Goal: Share content

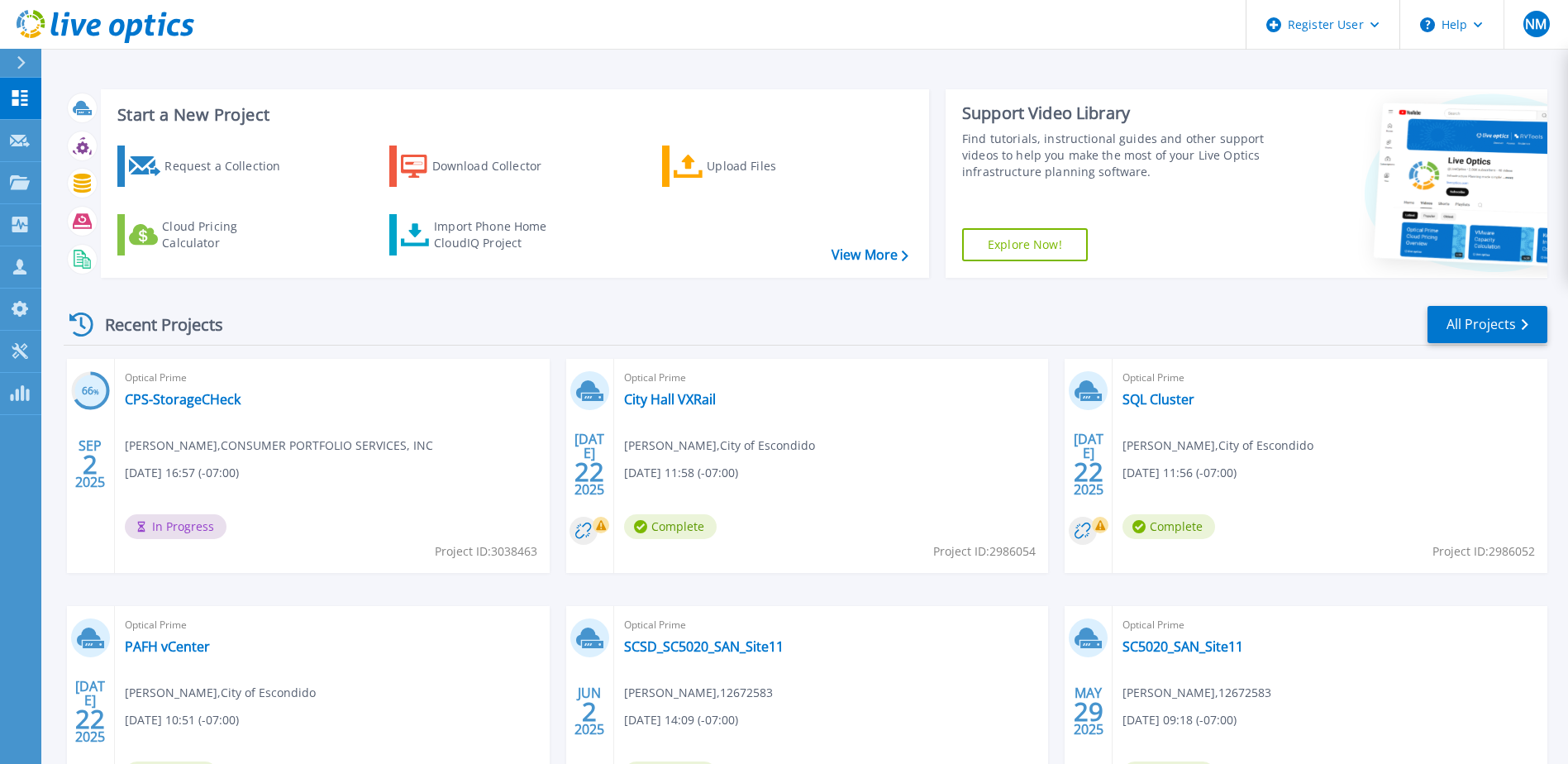
click at [17, 66] on icon at bounding box center [21, 62] width 9 height 13
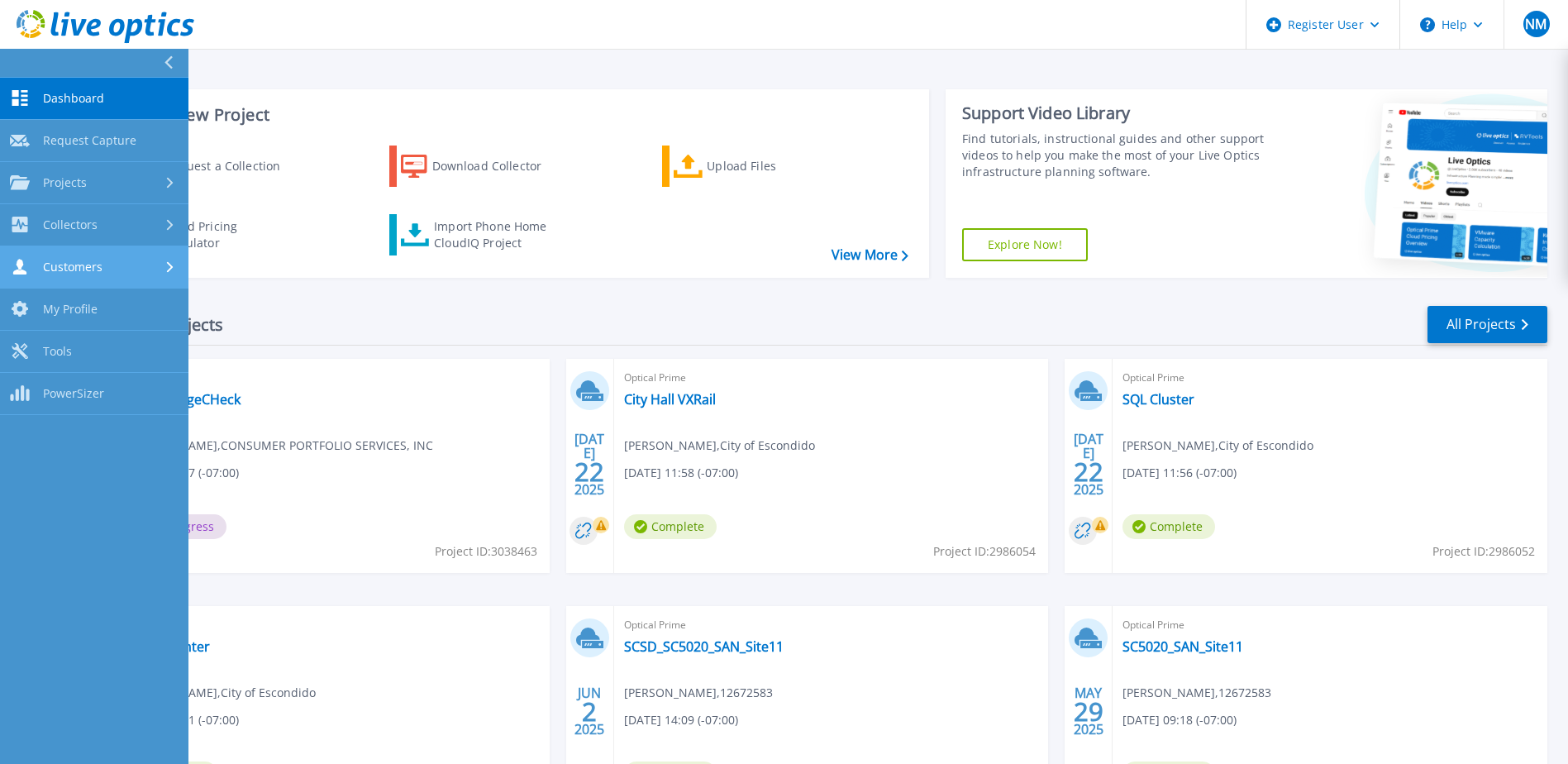
click at [115, 268] on div "Customers" at bounding box center [95, 266] width 169 height 16
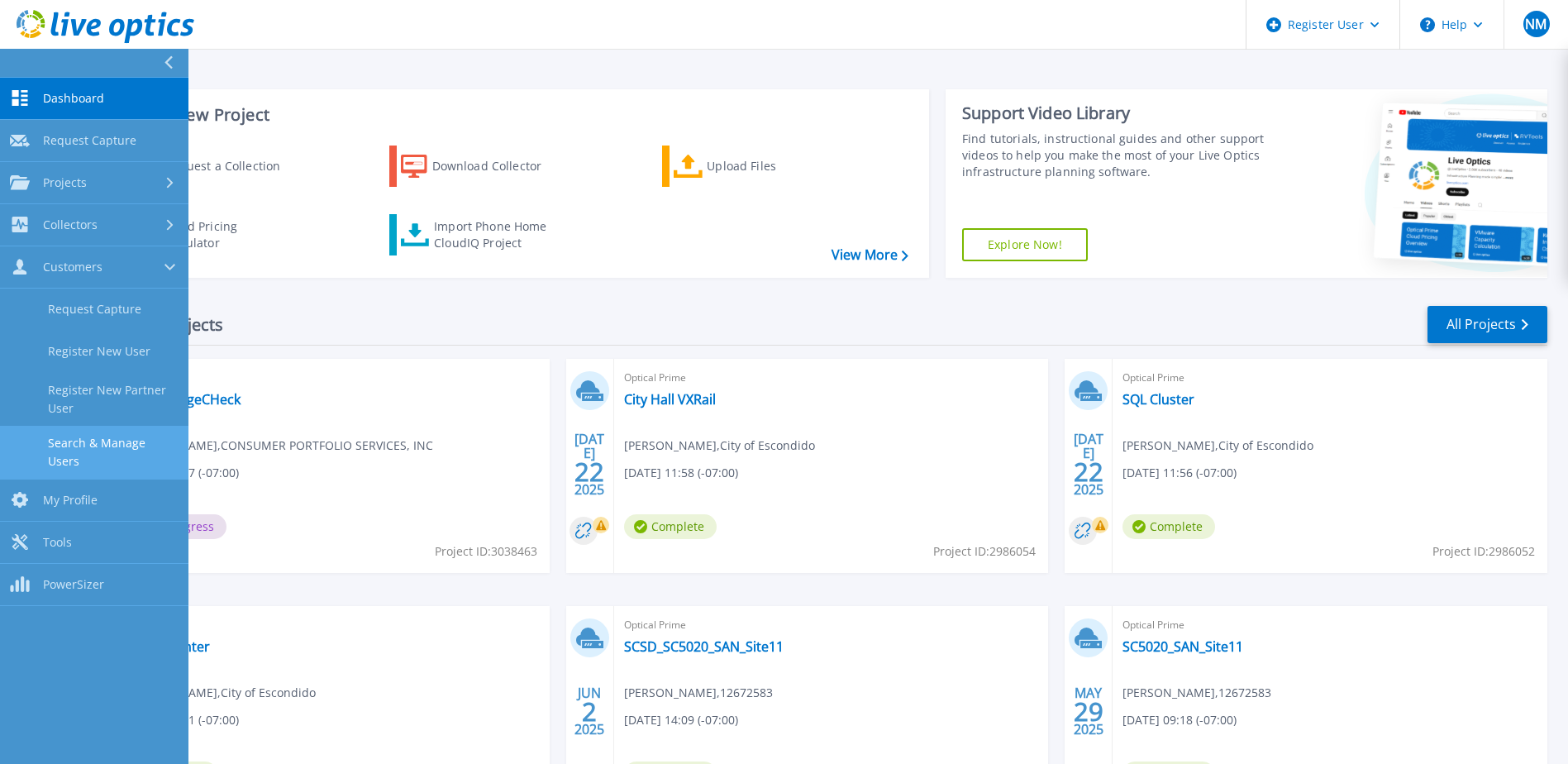
click at [82, 440] on link "Search & Manage Users" at bounding box center [94, 453] width 188 height 53
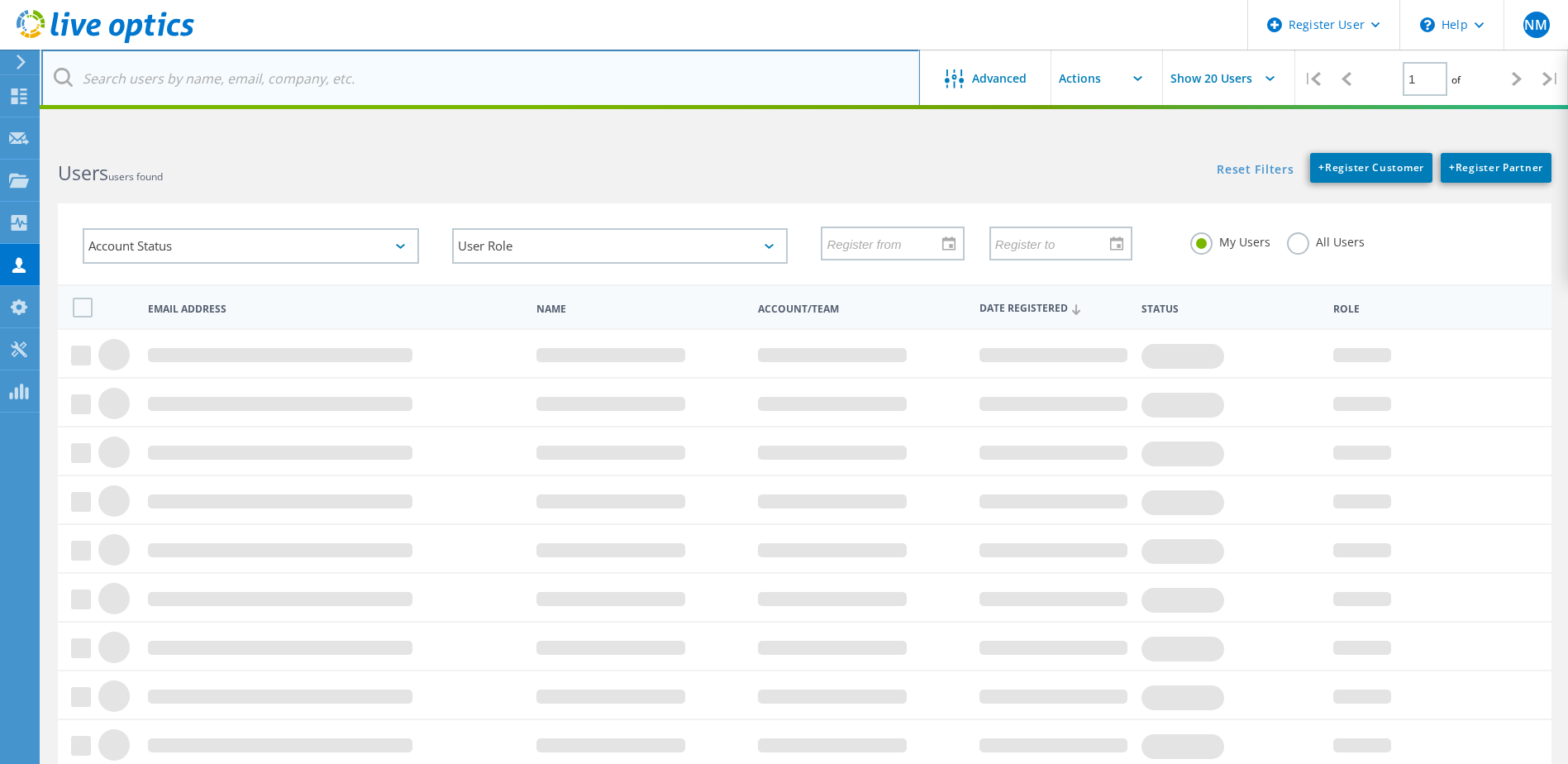
click at [563, 77] on input "text" at bounding box center [480, 78] width 879 height 58
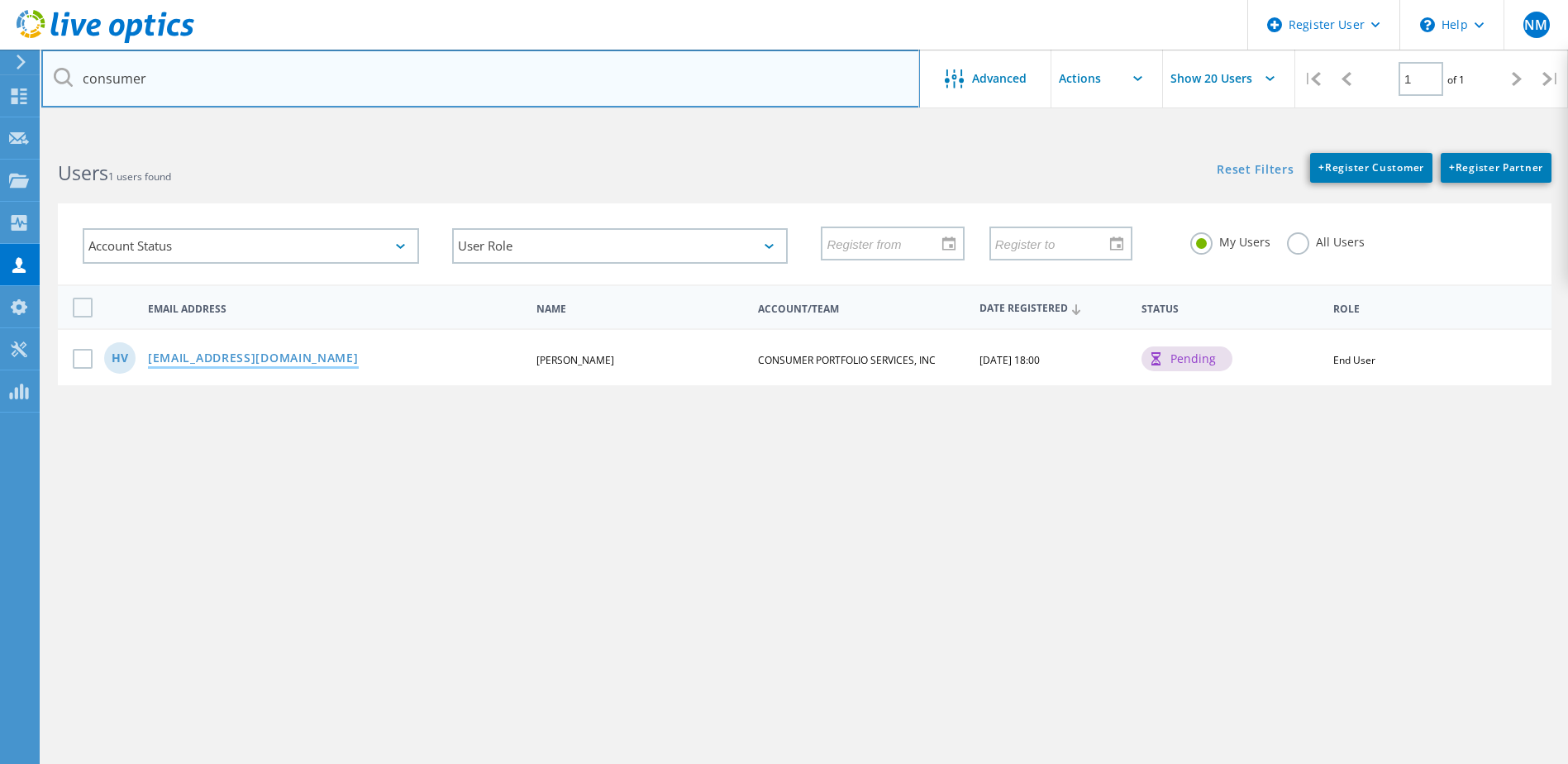
type input "consumer"
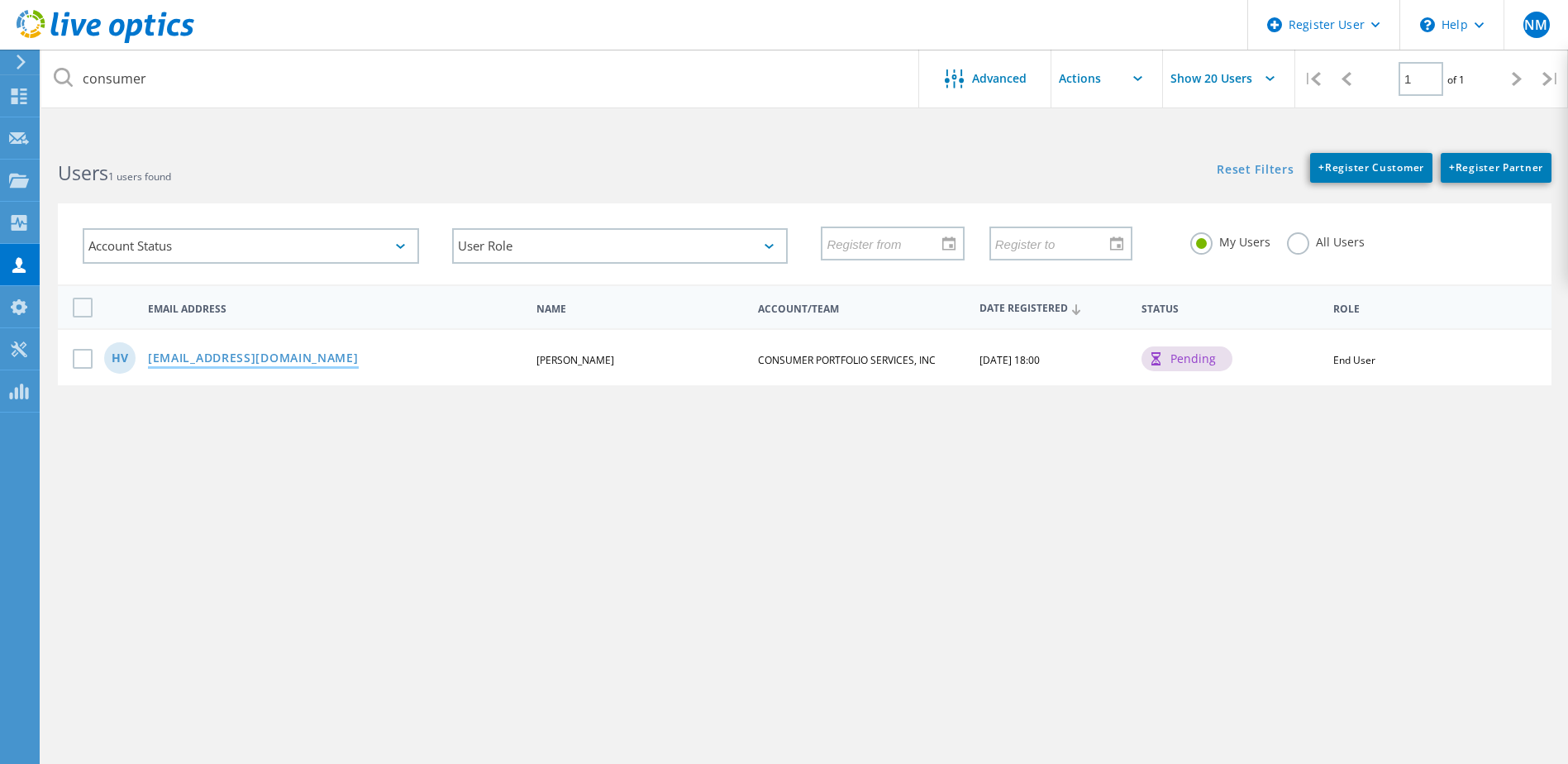
click at [218, 354] on link "[EMAIL_ADDRESS][DOMAIN_NAME]" at bounding box center [253, 359] width 211 height 14
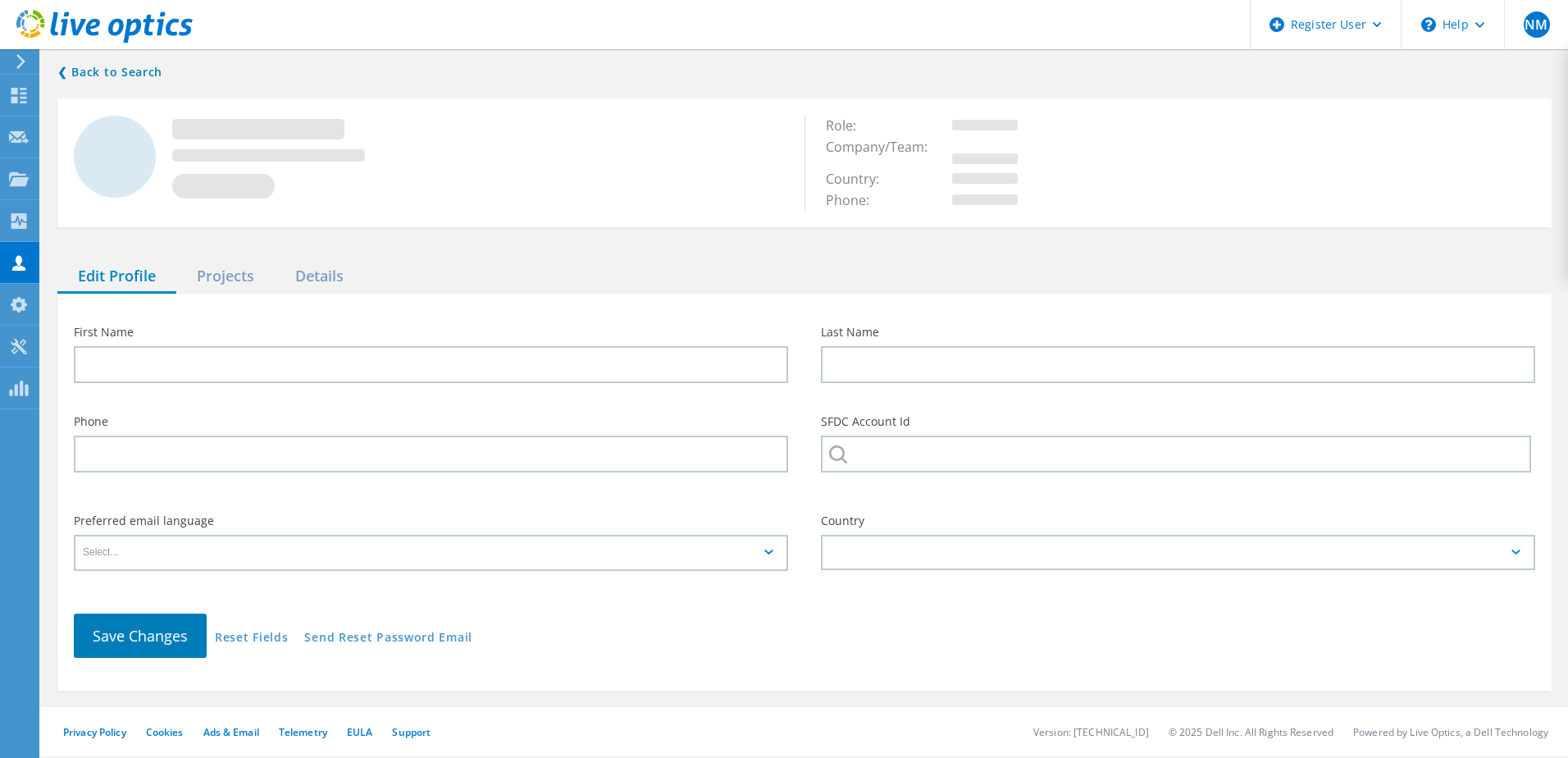
type input "Hugo"
type input "VanGorkum"
type input "CONSUMER PORTFOLIO SERVICES, INC"
type input "English"
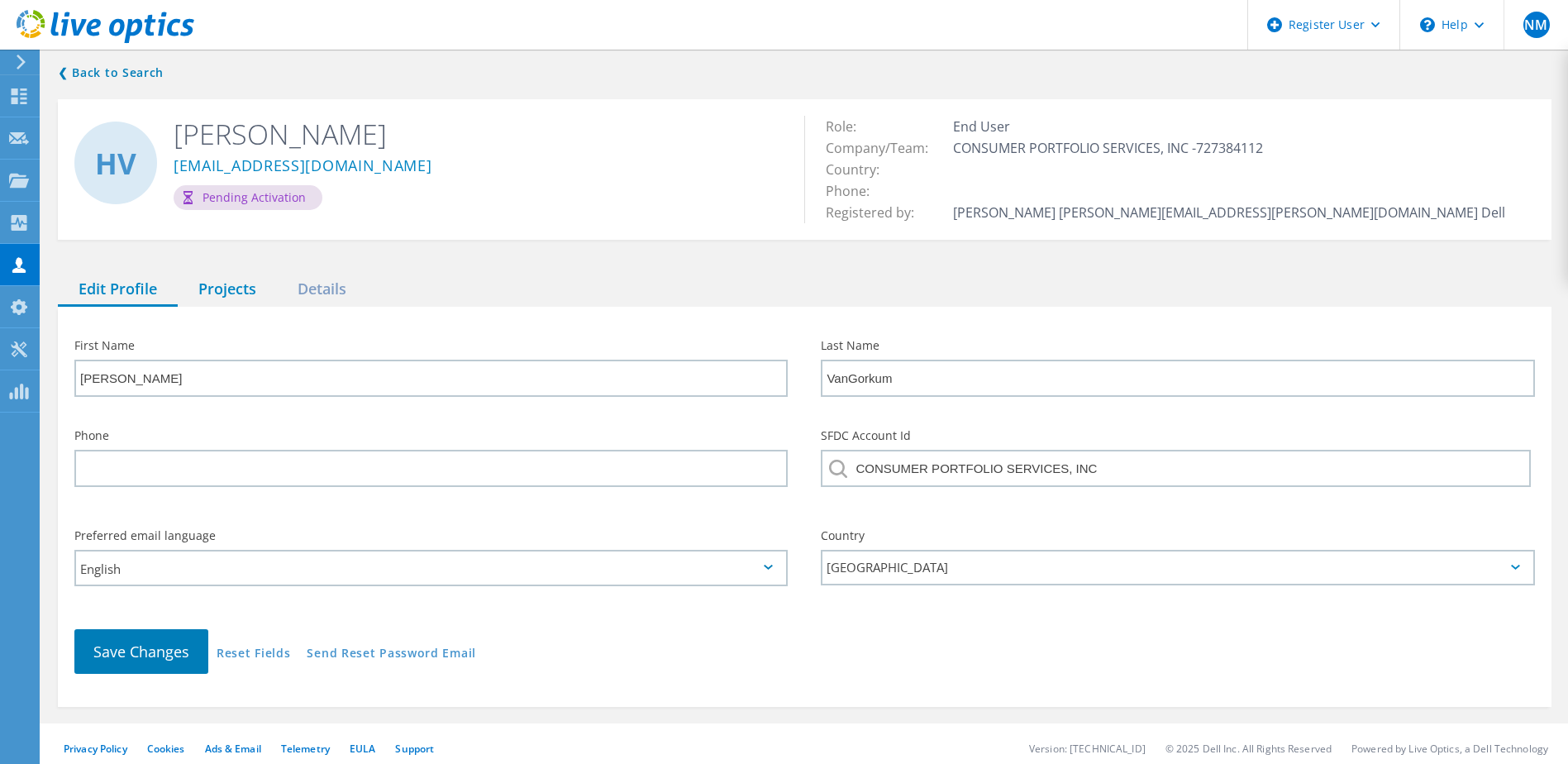
click at [212, 286] on div "Projects" at bounding box center [228, 289] width 99 height 34
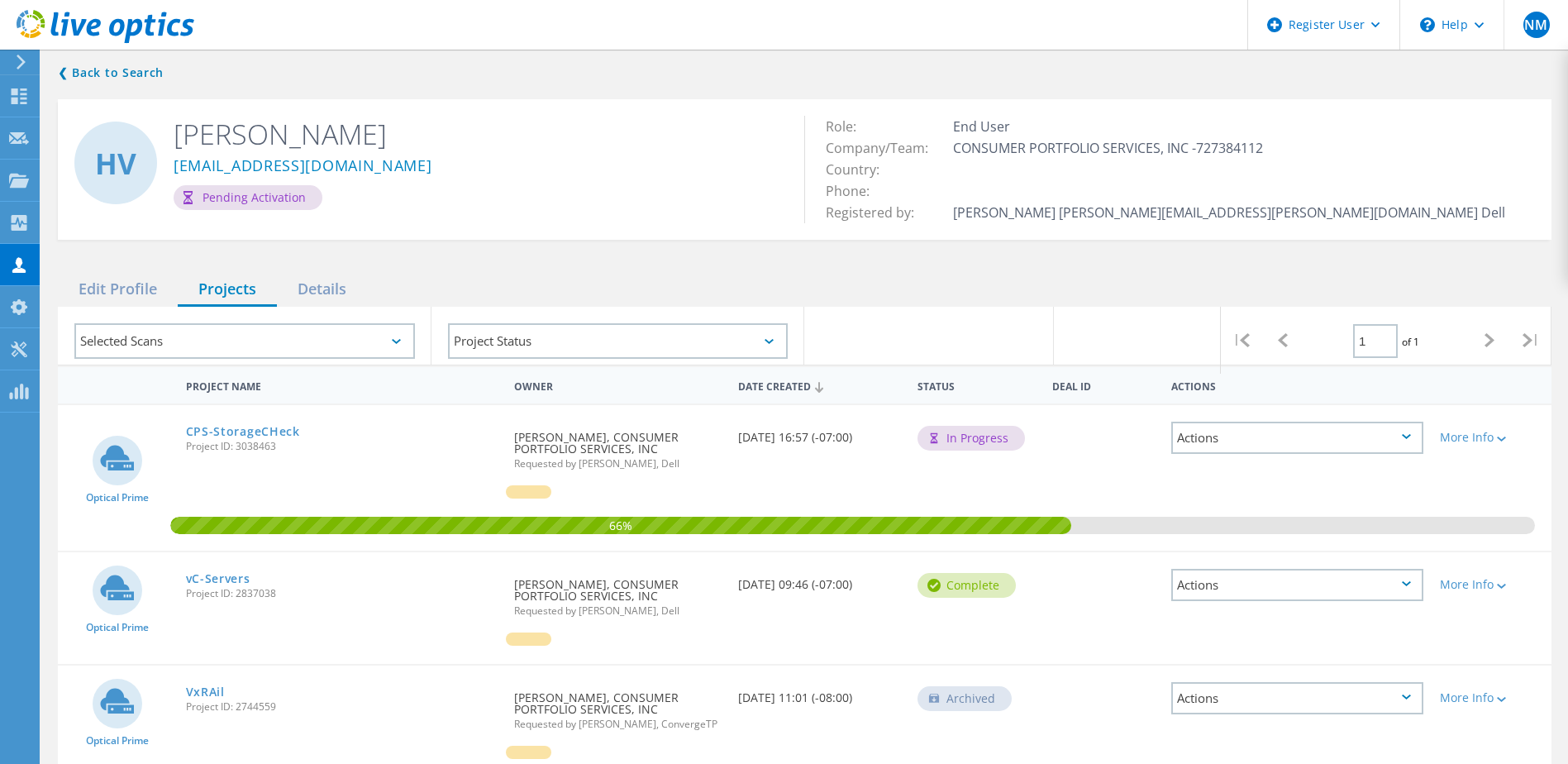
click at [278, 421] on div "CPS-StorageCHeck Project ID: 3038463" at bounding box center [342, 436] width 329 height 62
click at [259, 435] on link "CPS-StorageCHeck" at bounding box center [243, 432] width 114 height 12
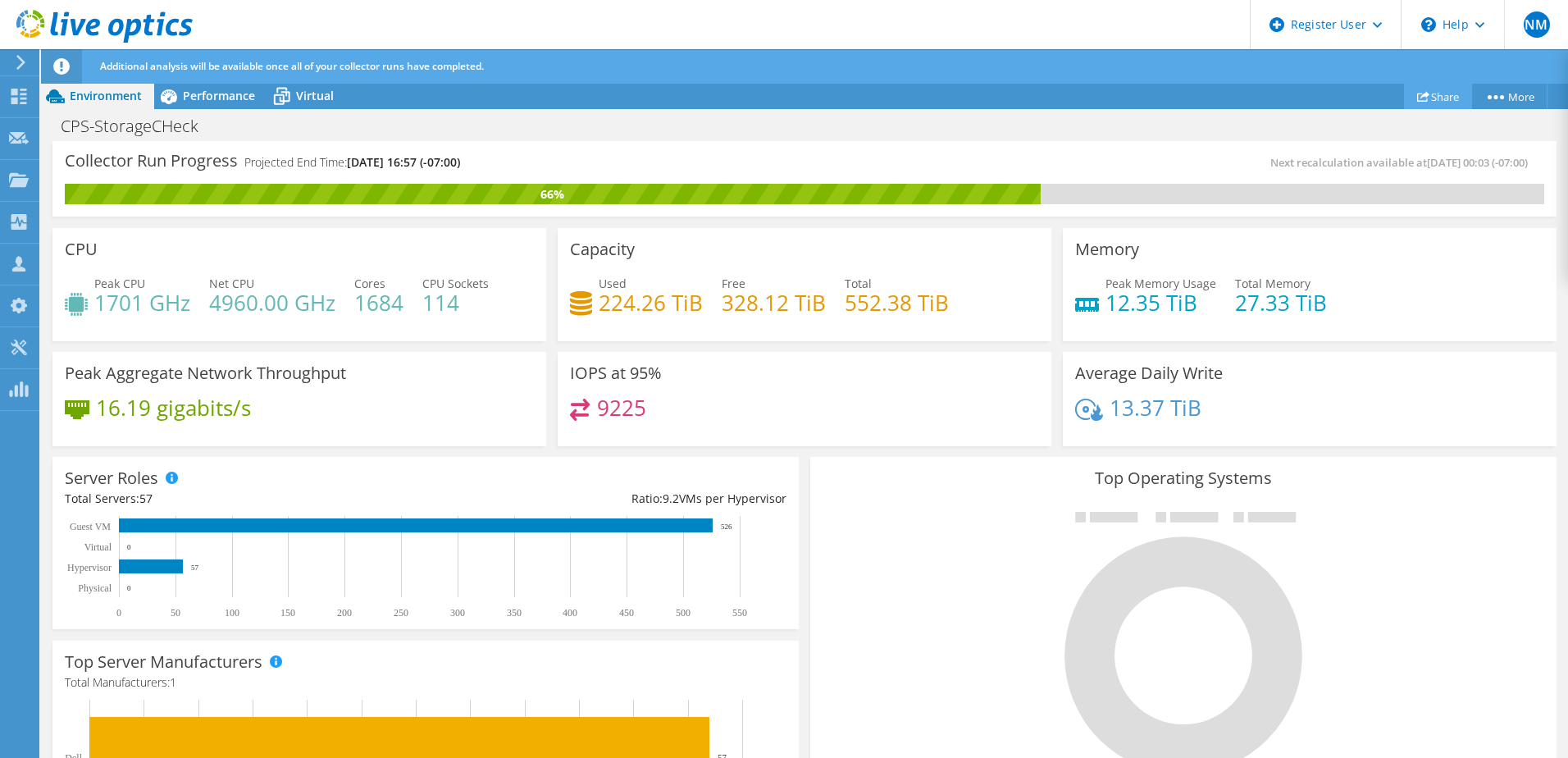
click at [1425, 90] on link "Share" at bounding box center [1438, 97] width 68 height 26
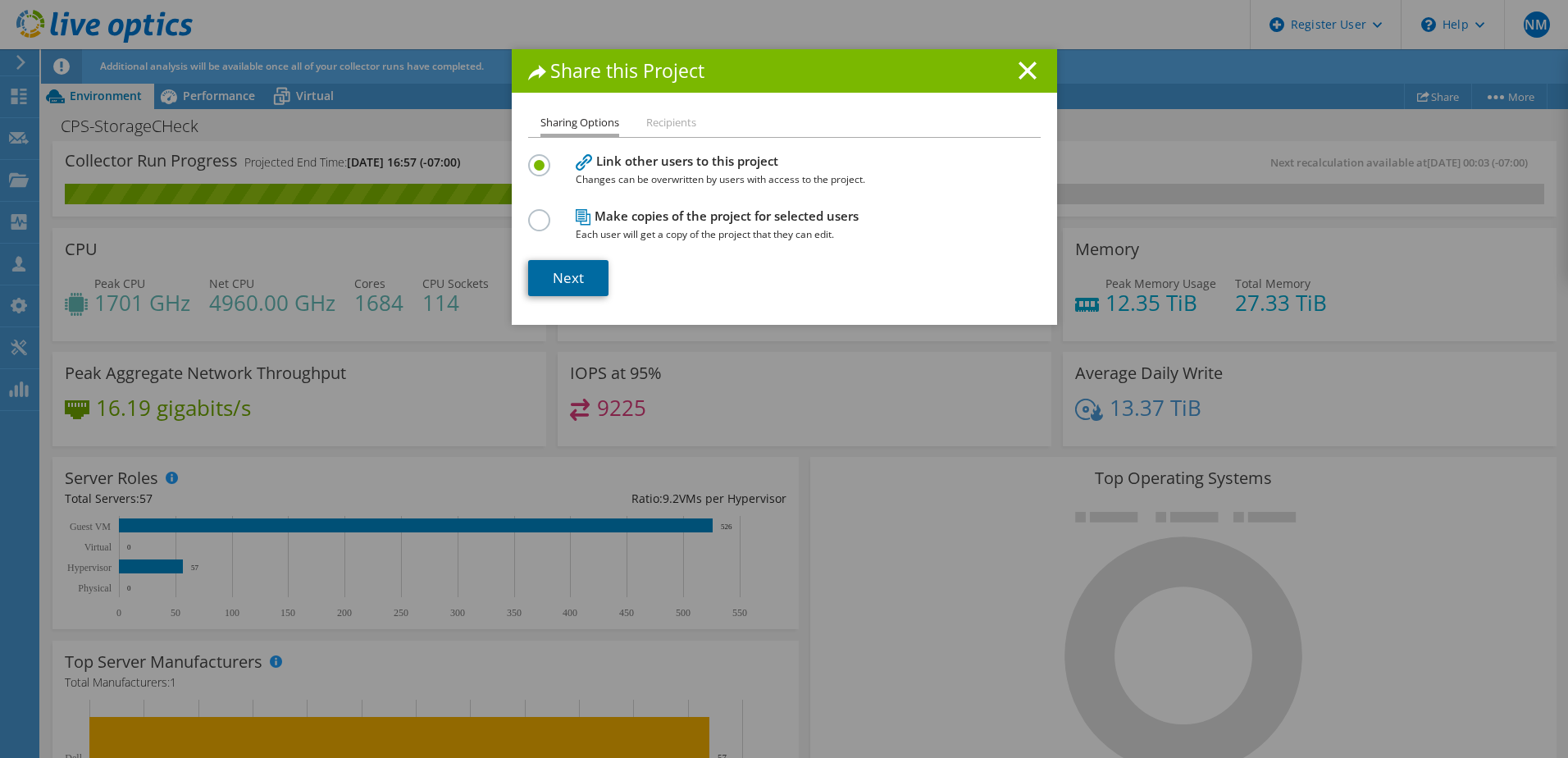
click at [581, 277] on link "Next" at bounding box center [568, 278] width 80 height 36
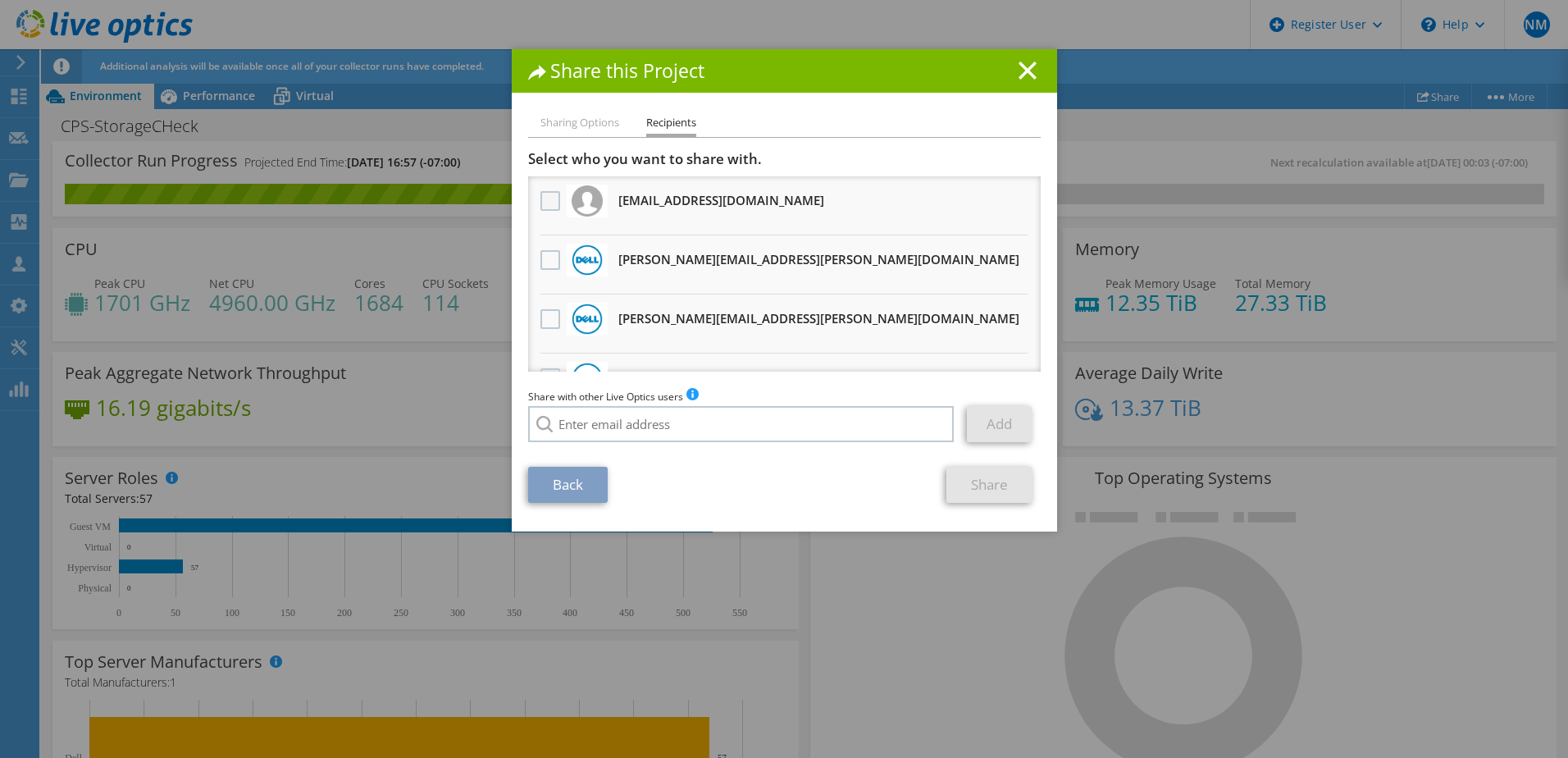
click at [544, 205] on label at bounding box center [552, 201] width 24 height 20
click at [0, 0] on input "checkbox" at bounding box center [0, 0] width 0 height 0
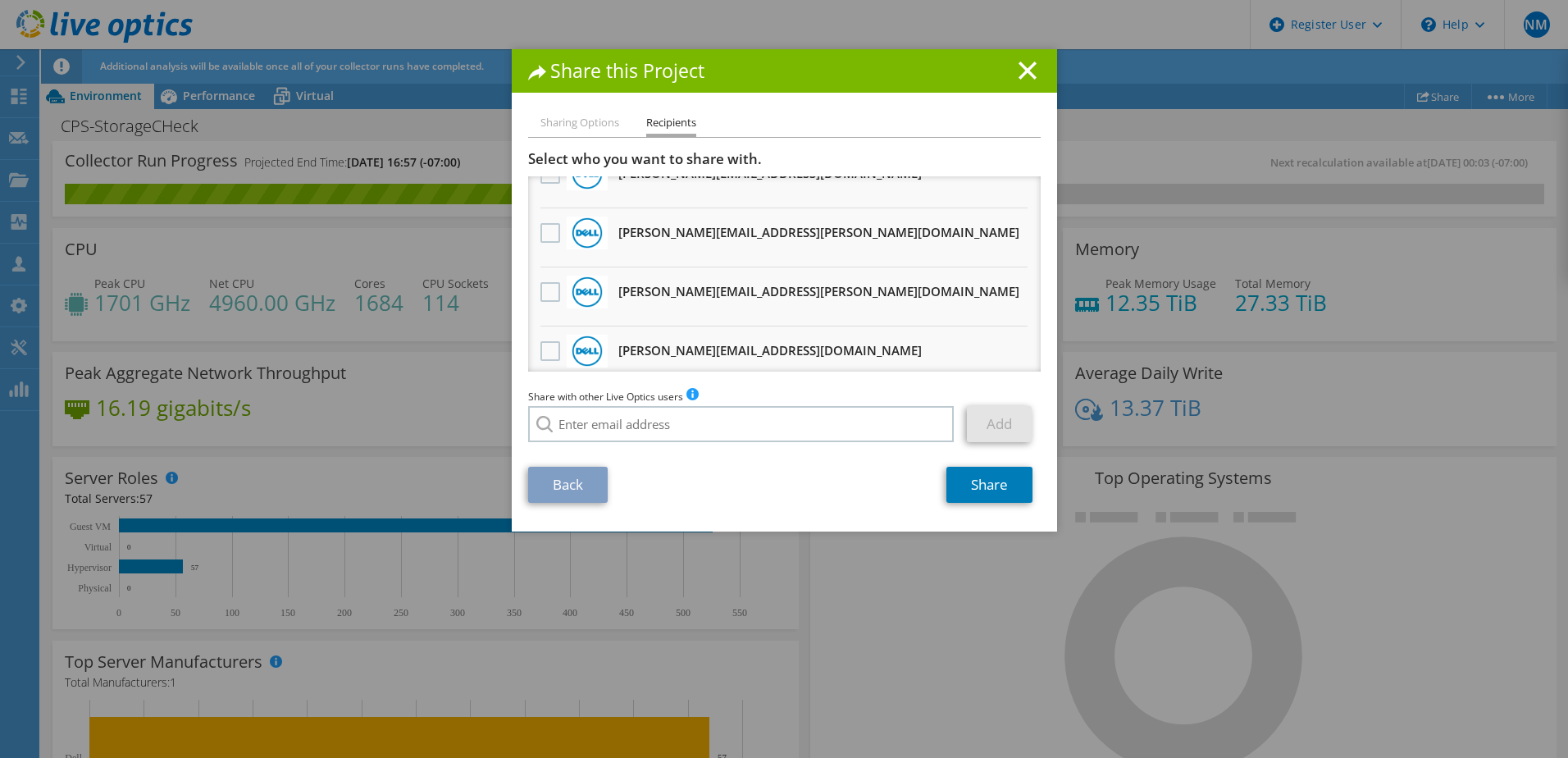
scroll to position [328, 0]
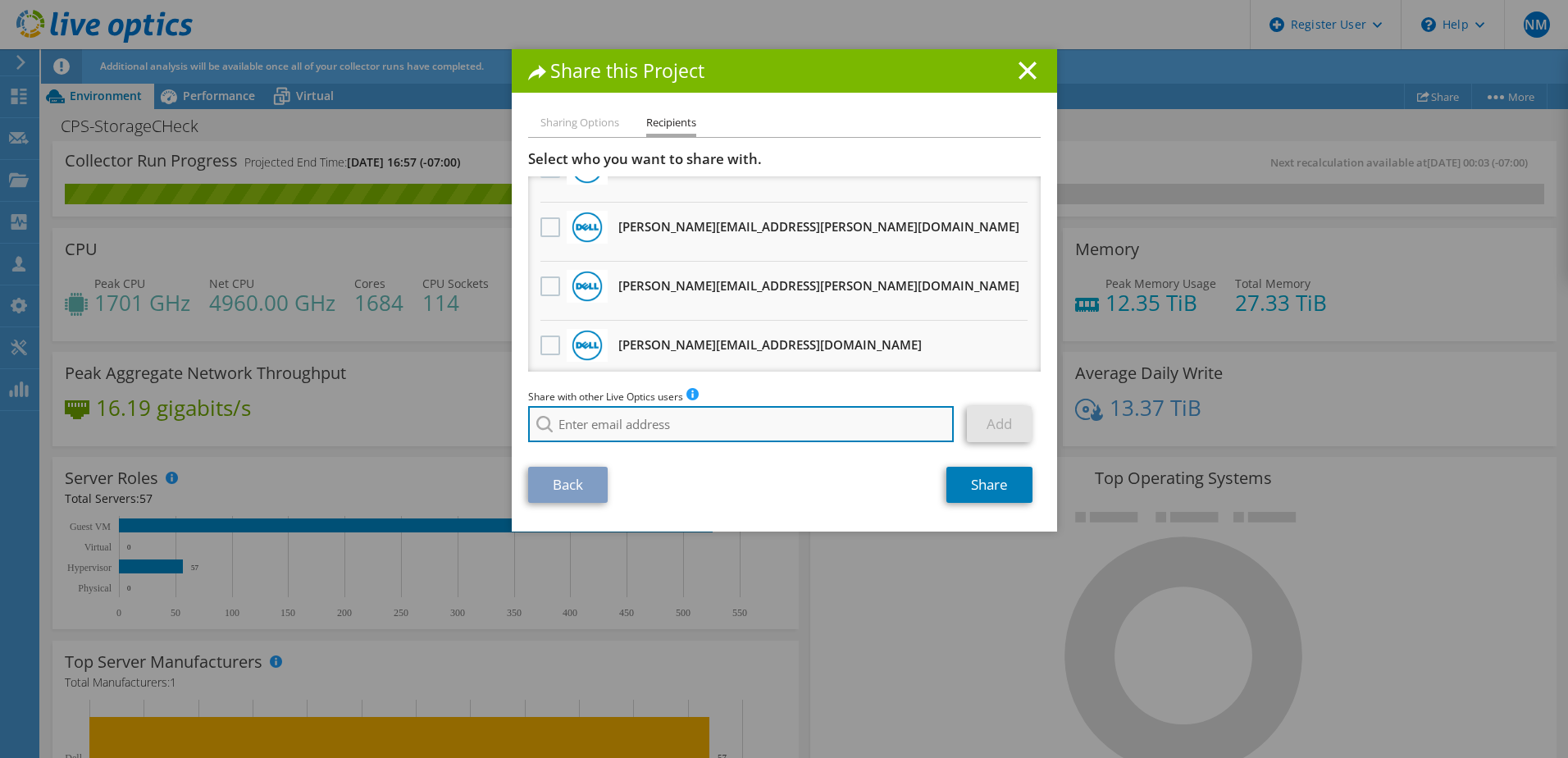
click at [851, 415] on input "search" at bounding box center [741, 425] width 426 height 36
type input "m"
click at [885, 466] on section "Select who you want to share with. [PERSON_NAME][EMAIL_ADDRESS][DOMAIN_NAME] Wi…" at bounding box center [784, 326] width 513 height 353
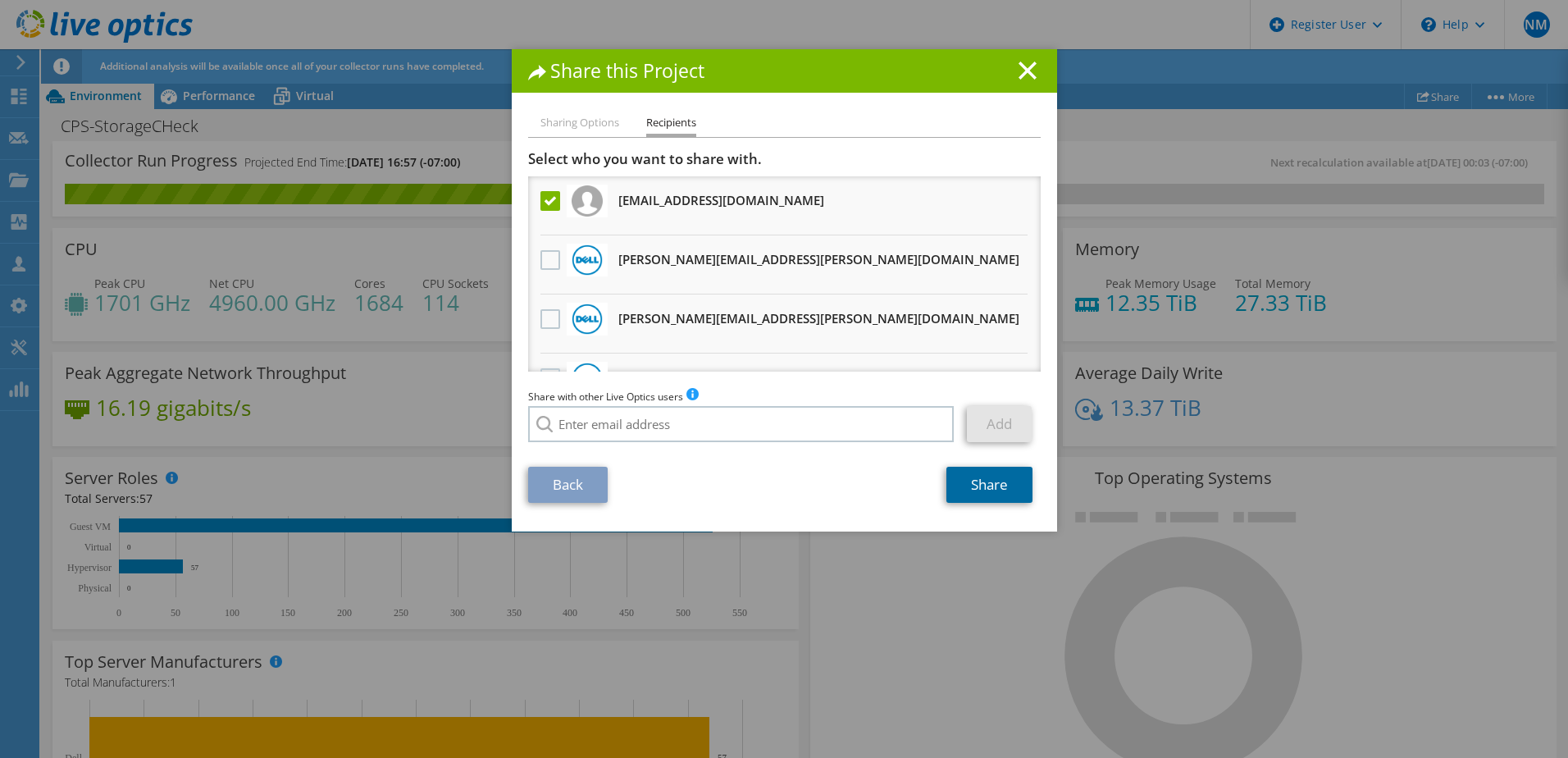
click at [972, 488] on link "Share" at bounding box center [989, 485] width 87 height 36
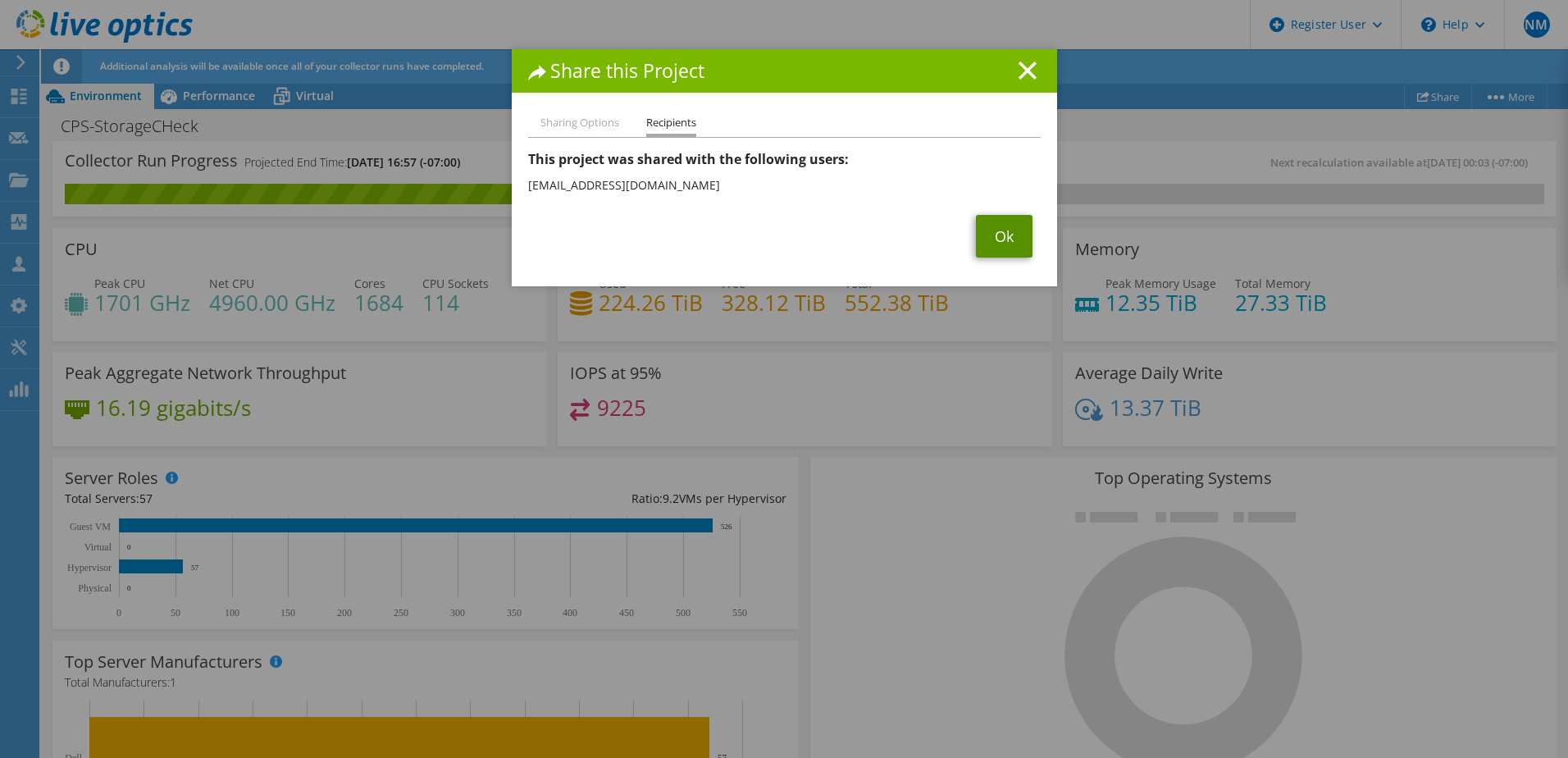
click at [976, 234] on link "Ok" at bounding box center [1004, 236] width 56 height 43
